Goal: Find contact information: Find contact information

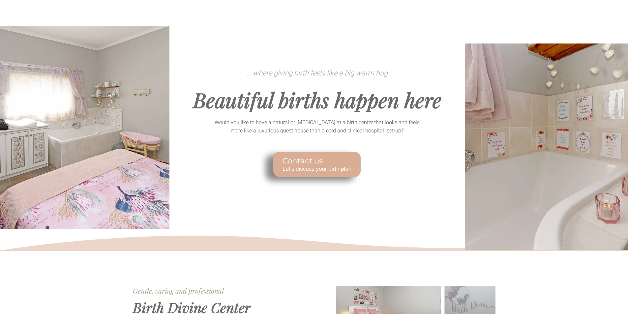
click at [319, 163] on span "Contact us" at bounding box center [317, 161] width 69 height 9
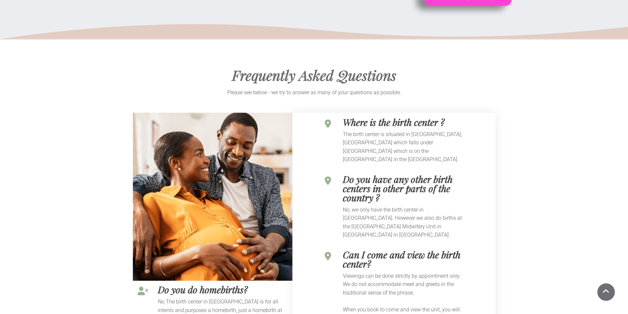
scroll to position [1583, 0]
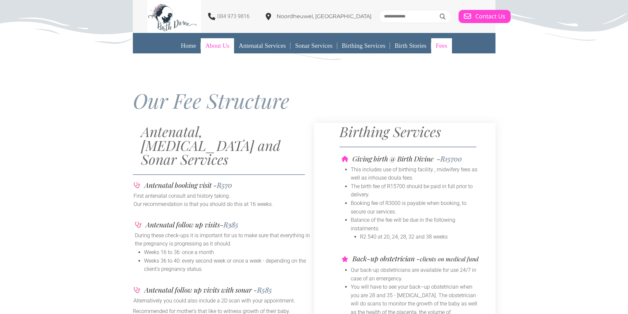
click at [216, 45] on link "About Us" at bounding box center [217, 45] width 33 height 15
